Goal: Find specific page/section

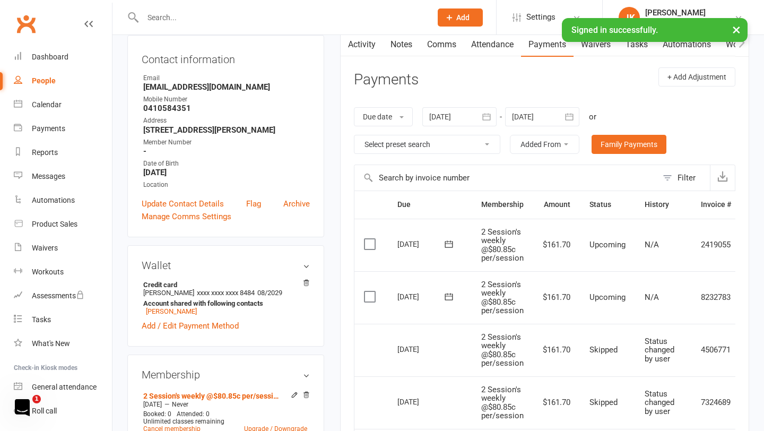
scroll to position [0, 40]
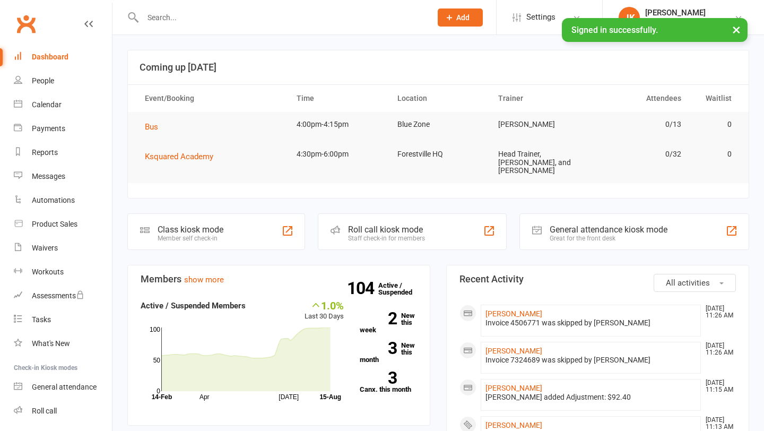
click at [218, 24] on input "text" at bounding box center [282, 17] width 284 height 15
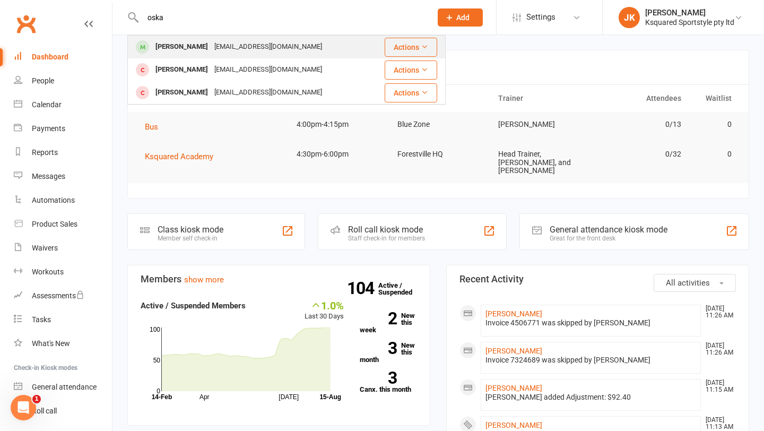
type input "oska"
click at [213, 39] on div "[EMAIL_ADDRESS][DOMAIN_NAME]" at bounding box center [268, 46] width 114 height 15
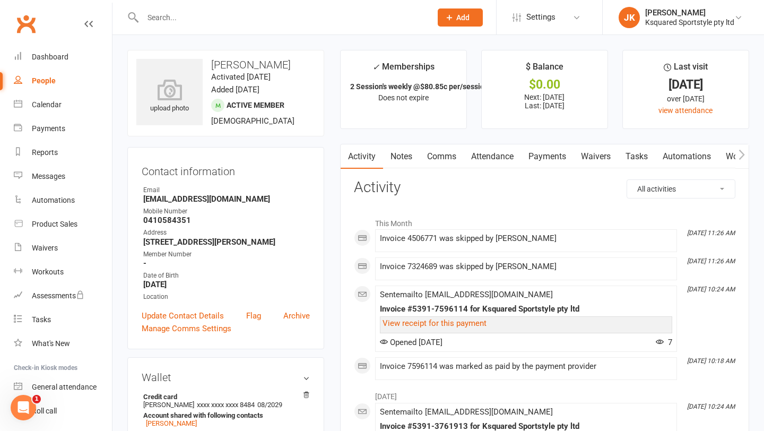
click at [551, 158] on link "Payments" at bounding box center [547, 156] width 53 height 24
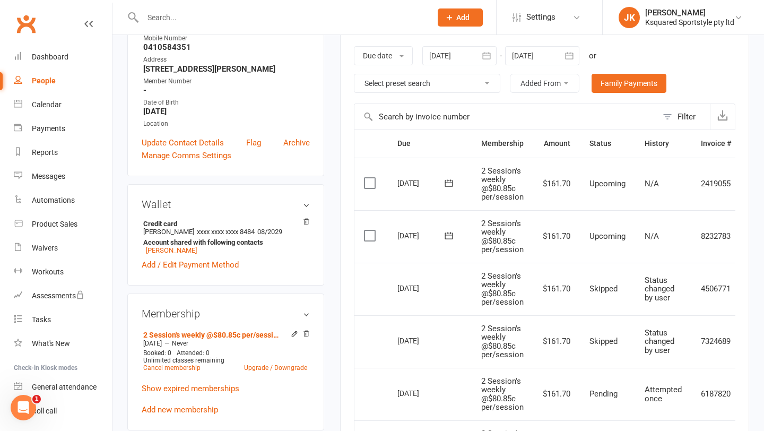
scroll to position [161, 0]
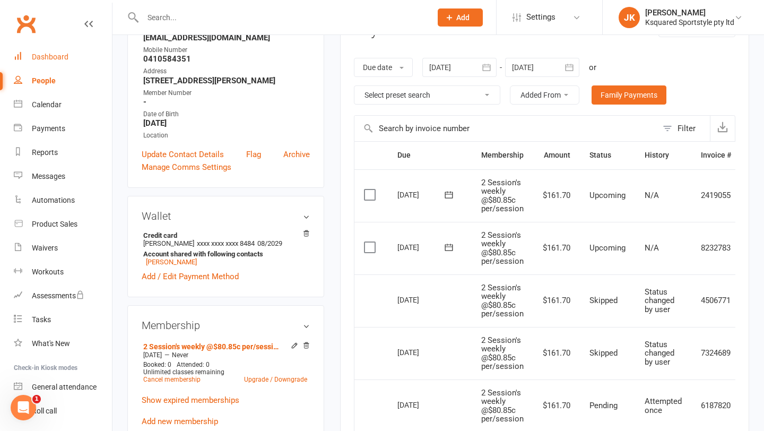
click at [39, 52] on link "Dashboard" at bounding box center [63, 57] width 98 height 24
